Goal: Task Accomplishment & Management: Manage account settings

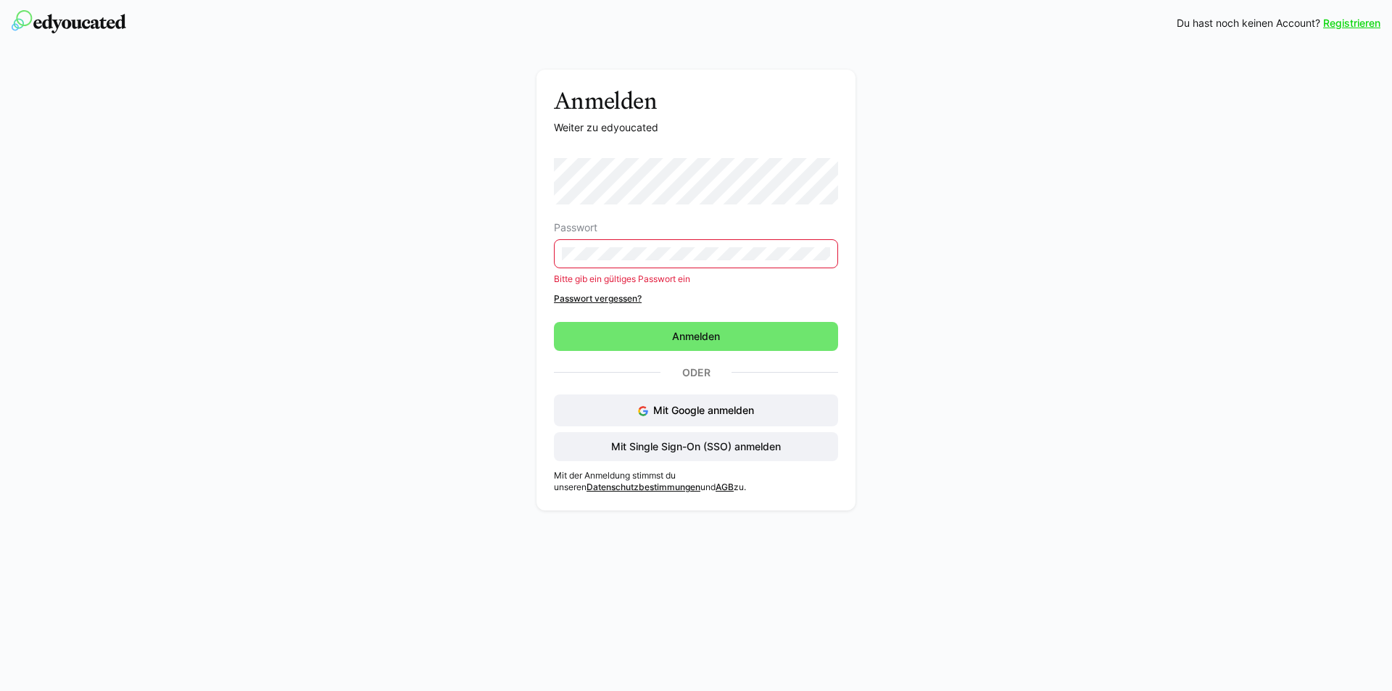
click at [460, 252] on div "Anmelden Weiter zu edyoucated Passwort Bitte gib ein gültiges Passwort ein Pass…" at bounding box center [696, 294] width 817 height 448
click at [505, 257] on div "Anmelden Weiter zu edyoucated Passwort Bitte gib ein gültiges Passwort ein Pass…" at bounding box center [696, 294] width 817 height 448
click at [469, 188] on div "Anmelden Weiter zu edyoucated Passwort Bitte gib ein gültiges Passwort ein Pass…" at bounding box center [696, 294] width 817 height 448
drag, startPoint x: 642, startPoint y: 260, endPoint x: 521, endPoint y: 259, distance: 121.1
click at [521, 259] on div "Anmelden Weiter zu edyoucated Passwort Bitte gib ein gültiges Passwort ein Pass…" at bounding box center [696, 294] width 817 height 448
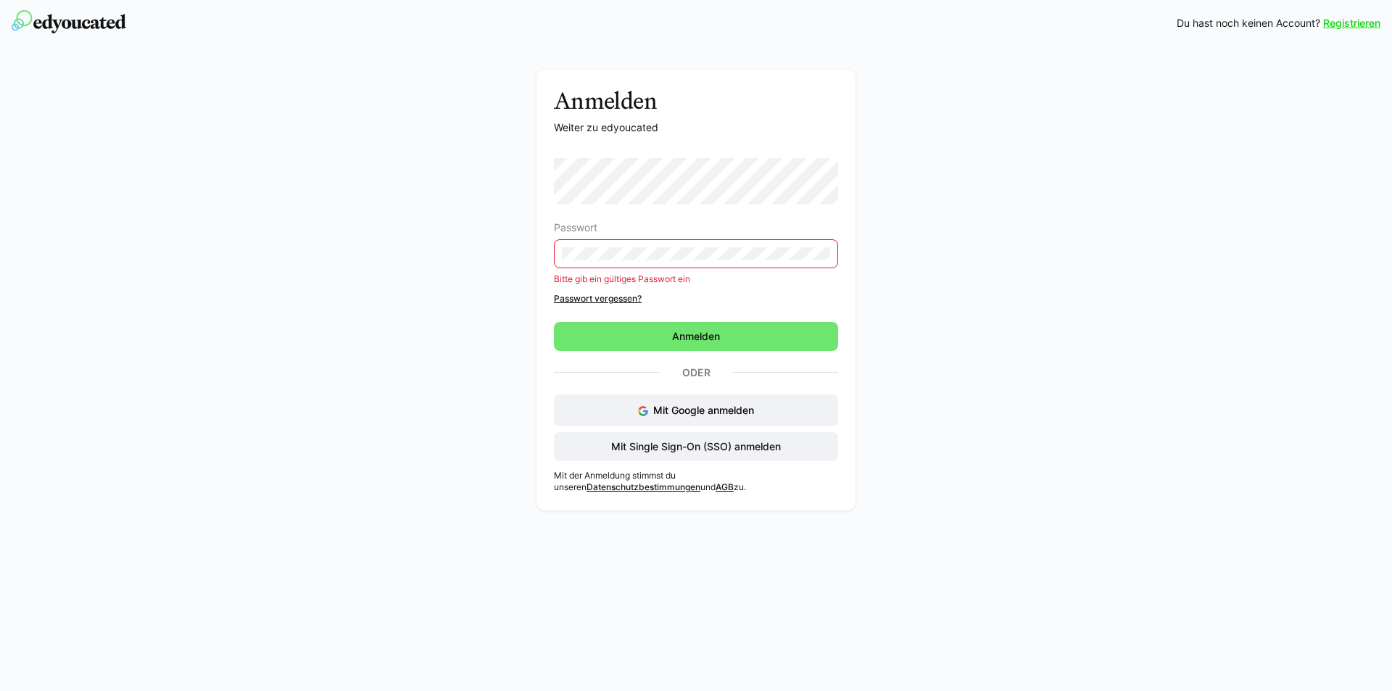
click at [532, 263] on div "Anmelden Weiter zu edyoucated Passwort Bitte gib ein gültiges Passwort ein Pass…" at bounding box center [696, 294] width 817 height 448
click at [516, 251] on div "Anmelden Weiter zu edyoucated Passwort Bitte gib ein gültiges Passwort ein Pass…" at bounding box center [696, 294] width 817 height 448
click at [711, 334] on span "Anmelden" at bounding box center [696, 336] width 52 height 15
click at [553, 264] on div "Anmelden Weiter zu edyoucated Passwort Bitte gib ein gültiges Passwort ein Pass…" at bounding box center [696, 290] width 319 height 441
click at [575, 301] on link "Passwort vergessen?" at bounding box center [696, 299] width 284 height 12
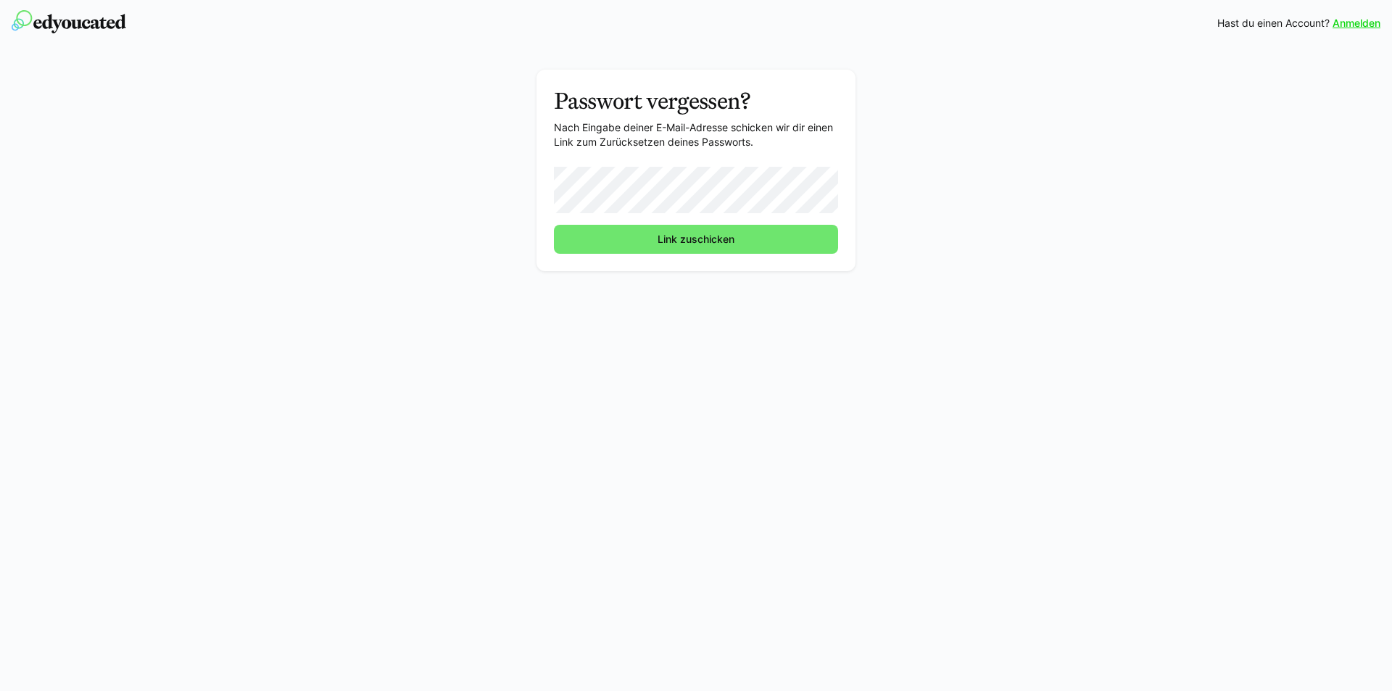
click at [943, 215] on div "Passwort vergessen? Nach Eingabe deiner E-Mail-Adresse schicken wir dir einen L…" at bounding box center [696, 174] width 817 height 209
click at [624, 237] on span "Link zuschicken" at bounding box center [696, 239] width 284 height 29
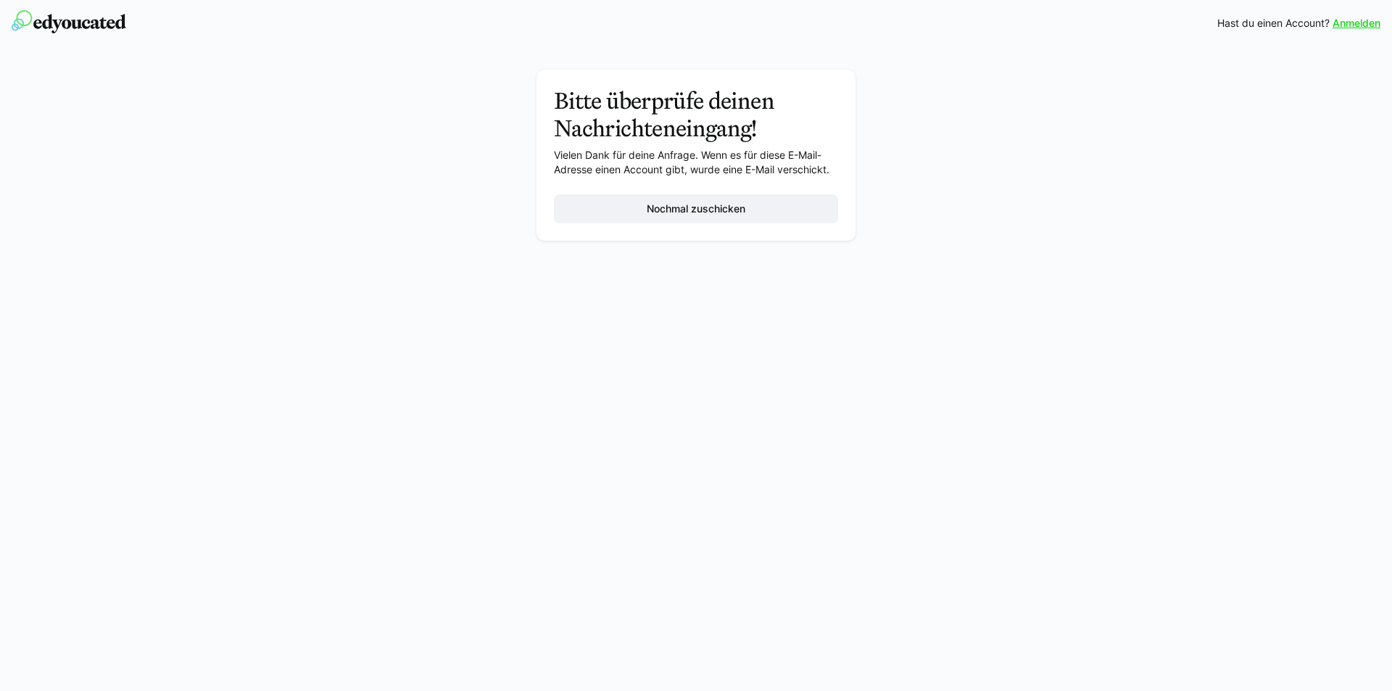
click at [444, 225] on div "Bitte überprüfe deinen Nachrichteneingang! Vielen Dank für deine Anfrage. Wenn …" at bounding box center [696, 159] width 817 height 178
click at [711, 210] on span "Nochmal zuschicken" at bounding box center [696, 209] width 103 height 15
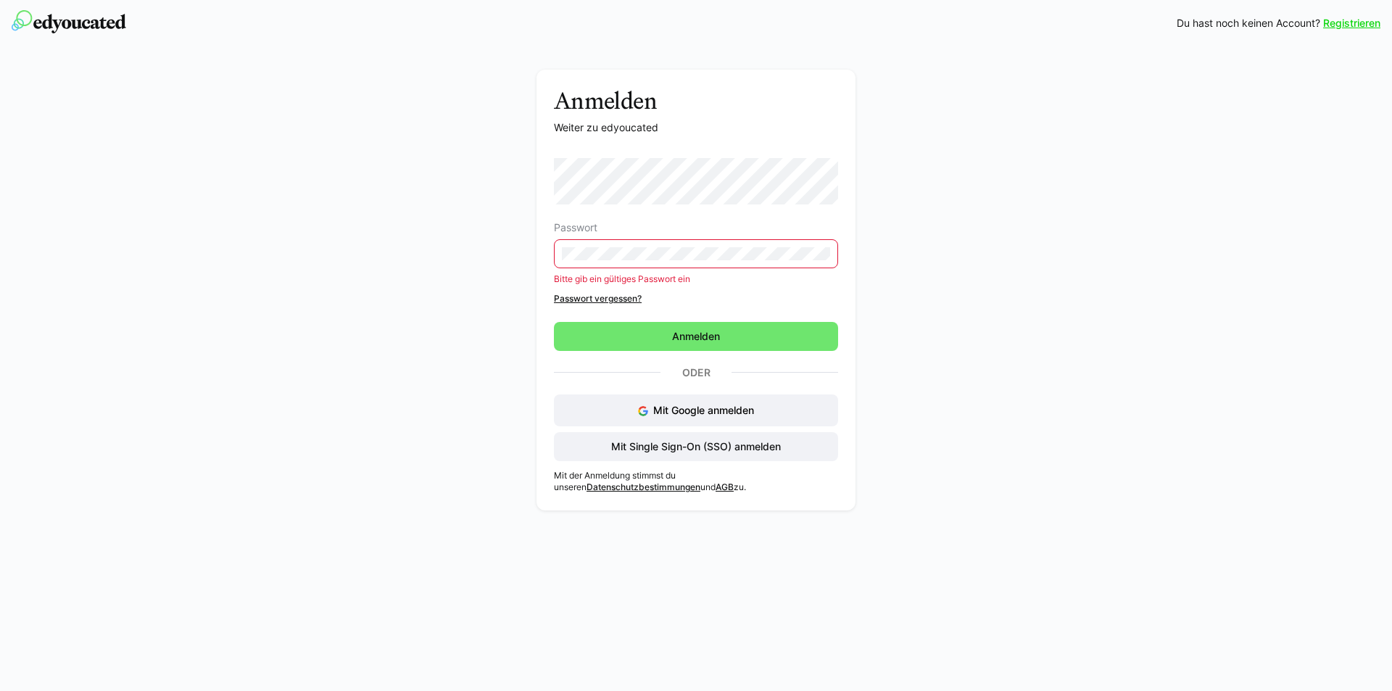
click at [609, 281] on div "Passwort Bitte gib ein gültiges Passwort ein Passwort vergessen?" at bounding box center [696, 231] width 284 height 146
click at [609, 297] on link "Passwort vergessen?" at bounding box center [696, 299] width 284 height 12
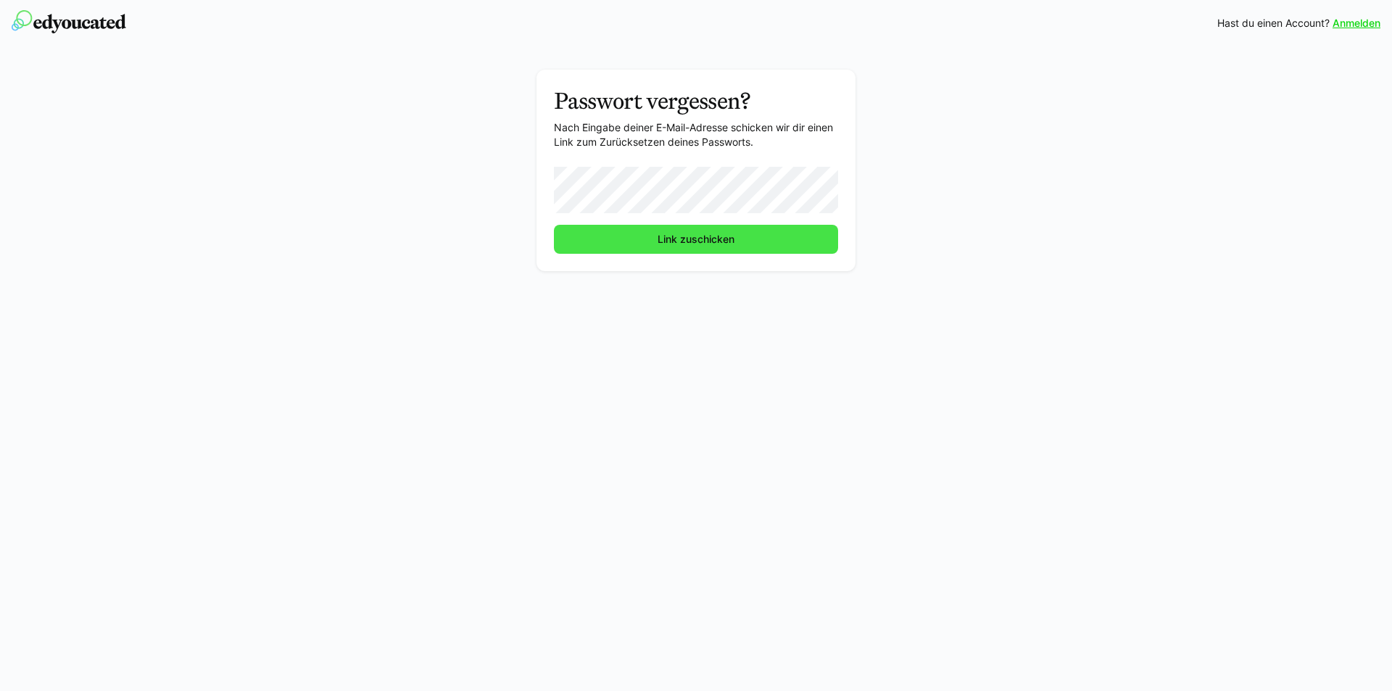
click at [663, 238] on span "Link zuschicken" at bounding box center [696, 239] width 81 height 15
